Goal: Transaction & Acquisition: Purchase product/service

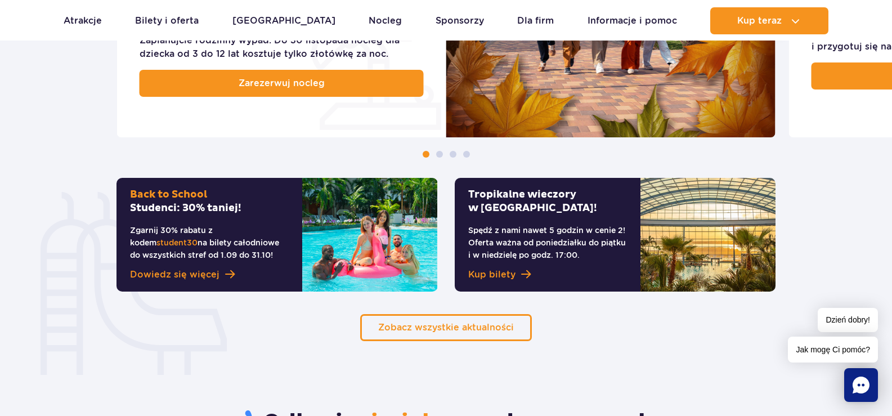
click at [663, 239] on img at bounding box center [708, 235] width 135 height 114
click at [480, 274] on span "Kup bilety" at bounding box center [491, 275] width 47 height 14
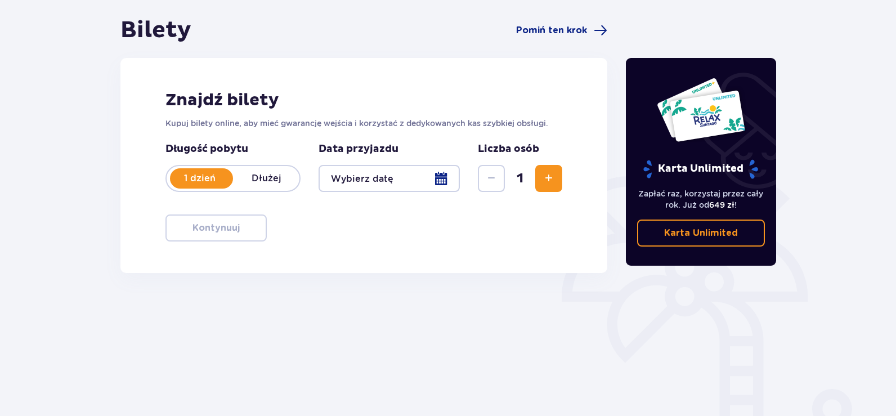
scroll to position [113, 0]
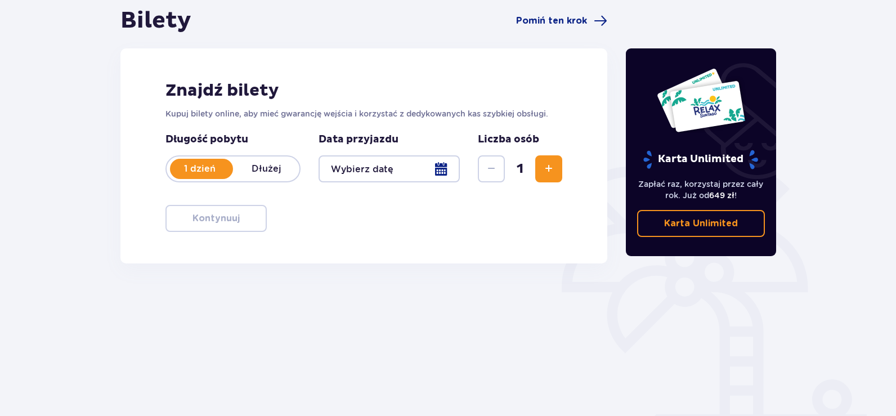
click at [430, 156] on div at bounding box center [389, 168] width 141 height 27
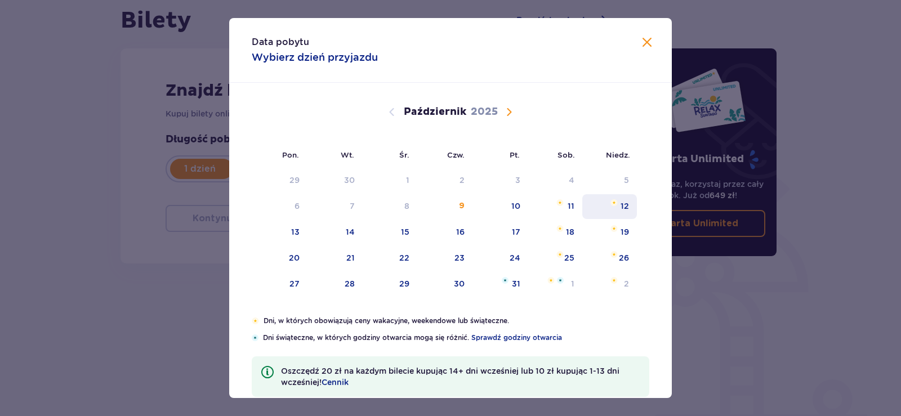
click at [620, 200] on div "12" at bounding box center [624, 205] width 8 height 11
type input "[DATE]"
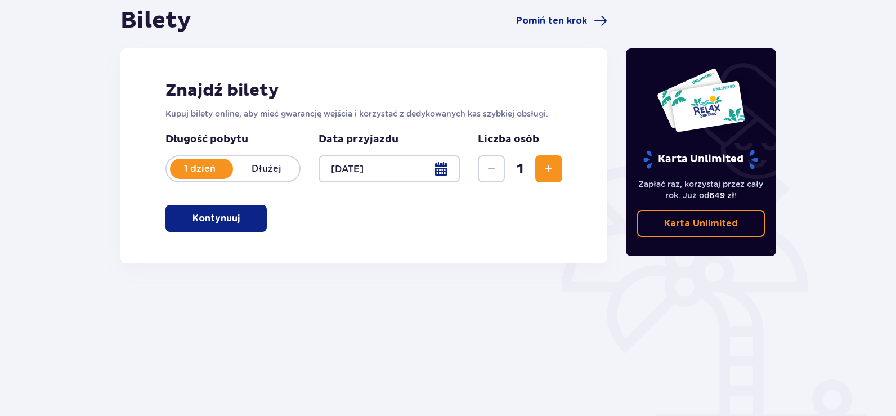
click at [548, 176] on span "Zwiększ" at bounding box center [549, 169] width 14 height 14
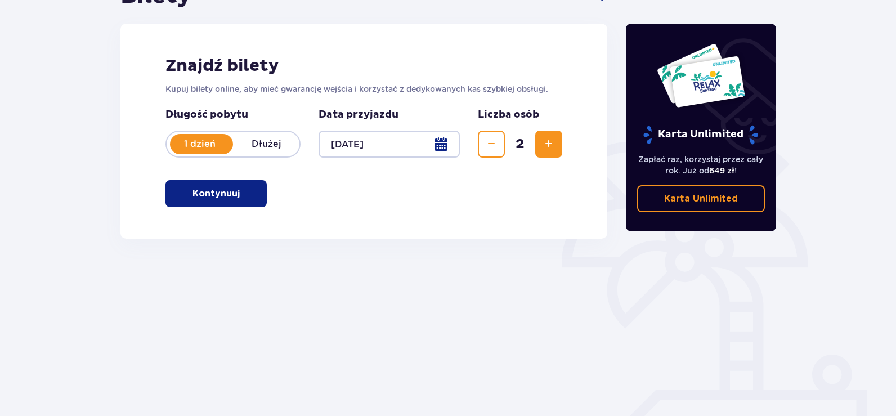
scroll to position [158, 0]
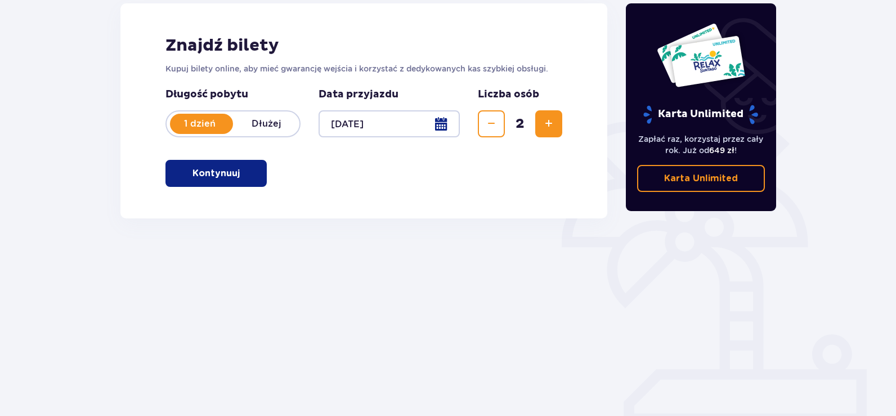
click at [231, 176] on button "Kontynuuj" at bounding box center [216, 173] width 101 height 27
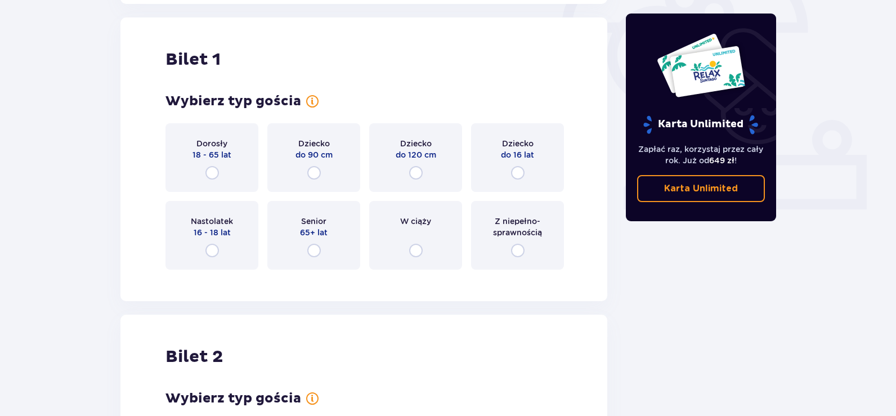
scroll to position [376, 0]
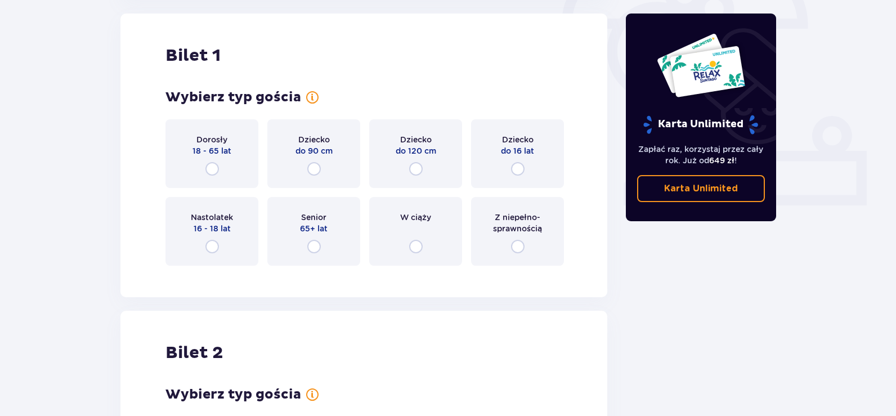
click at [519, 171] on input "radio" at bounding box center [518, 169] width 14 height 14
radio input "true"
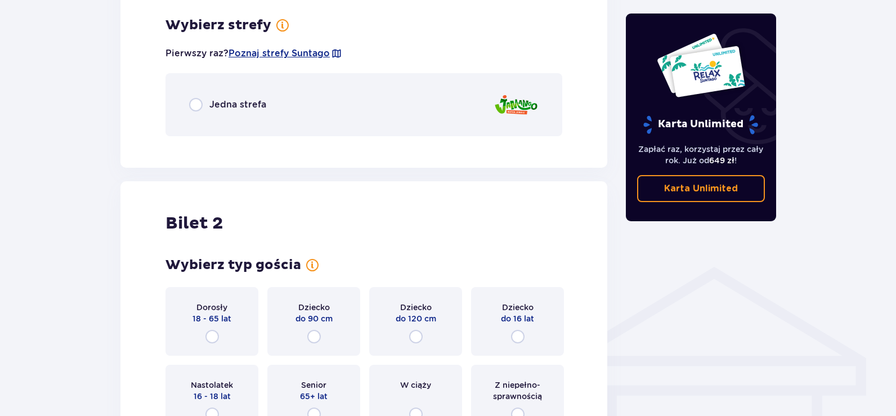
scroll to position [651, 0]
